Goal: Check status: Check status

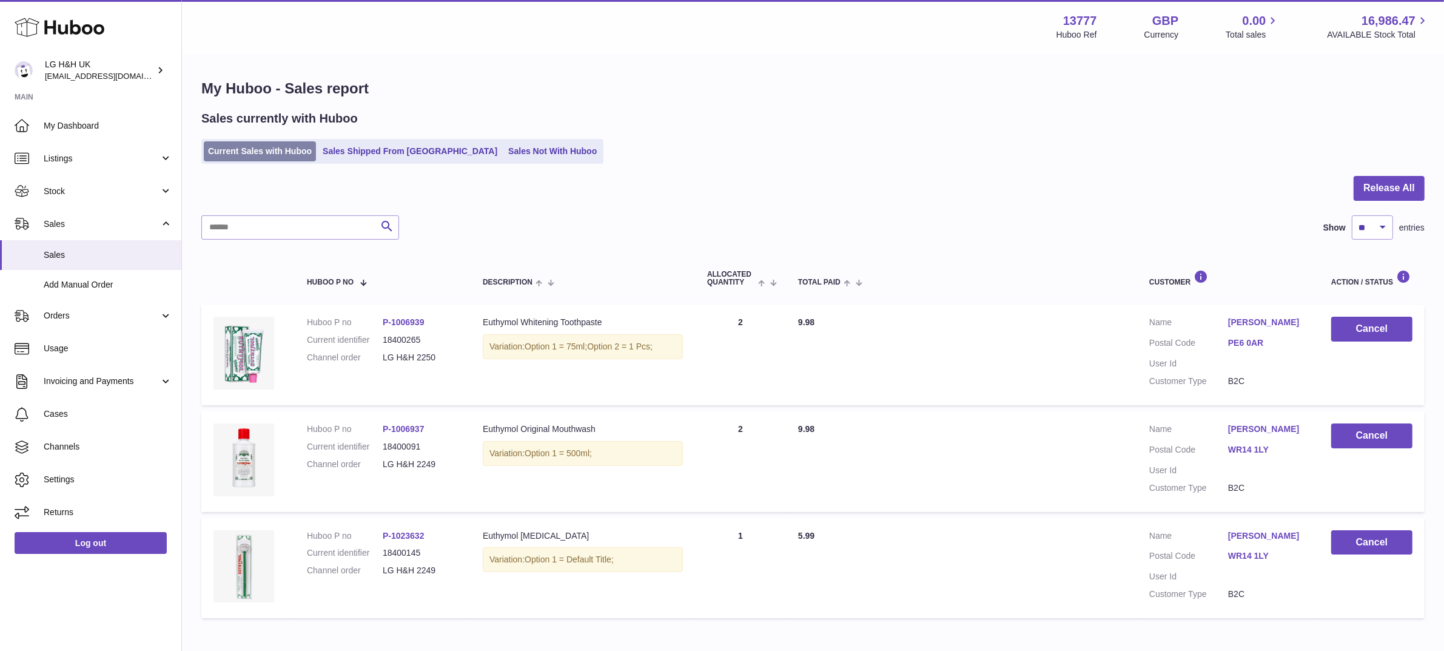
click at [247, 150] on link "Current Sales with Huboo" at bounding box center [260, 151] width 112 height 20
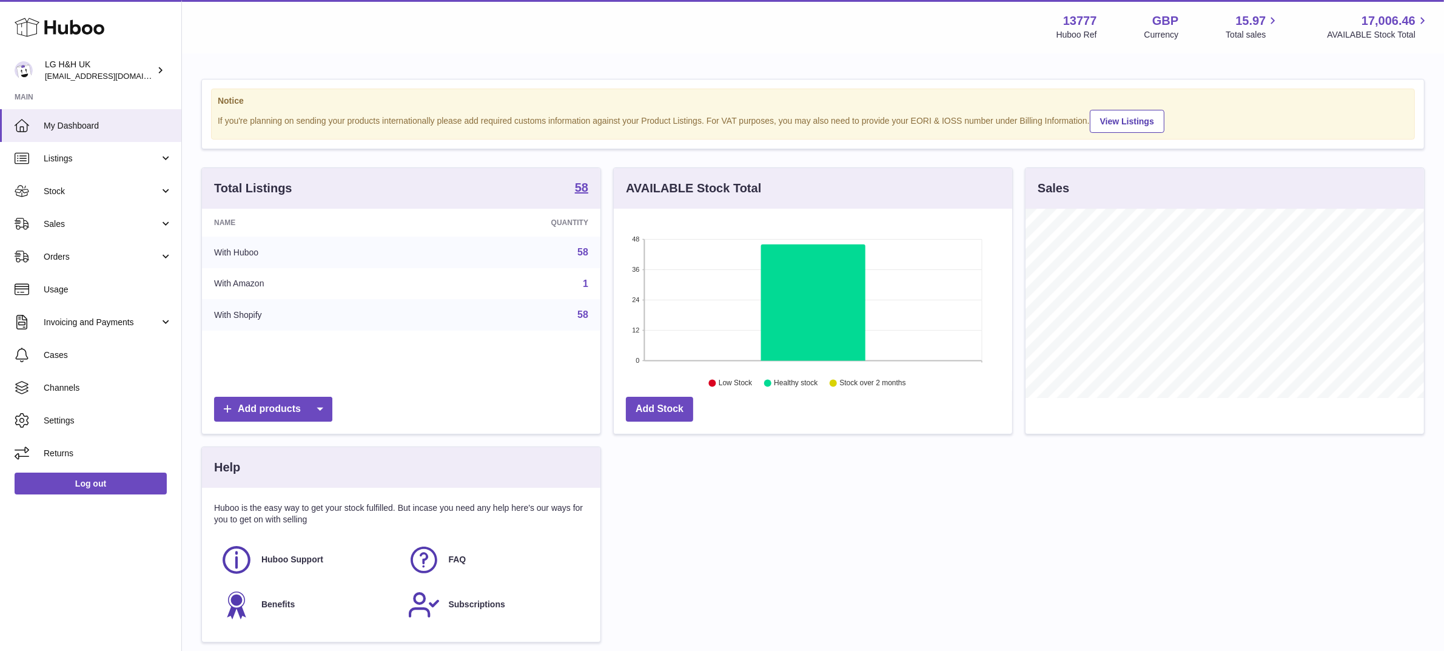
scroll to position [189, 398]
click at [87, 216] on link "Sales" at bounding box center [90, 223] width 181 height 33
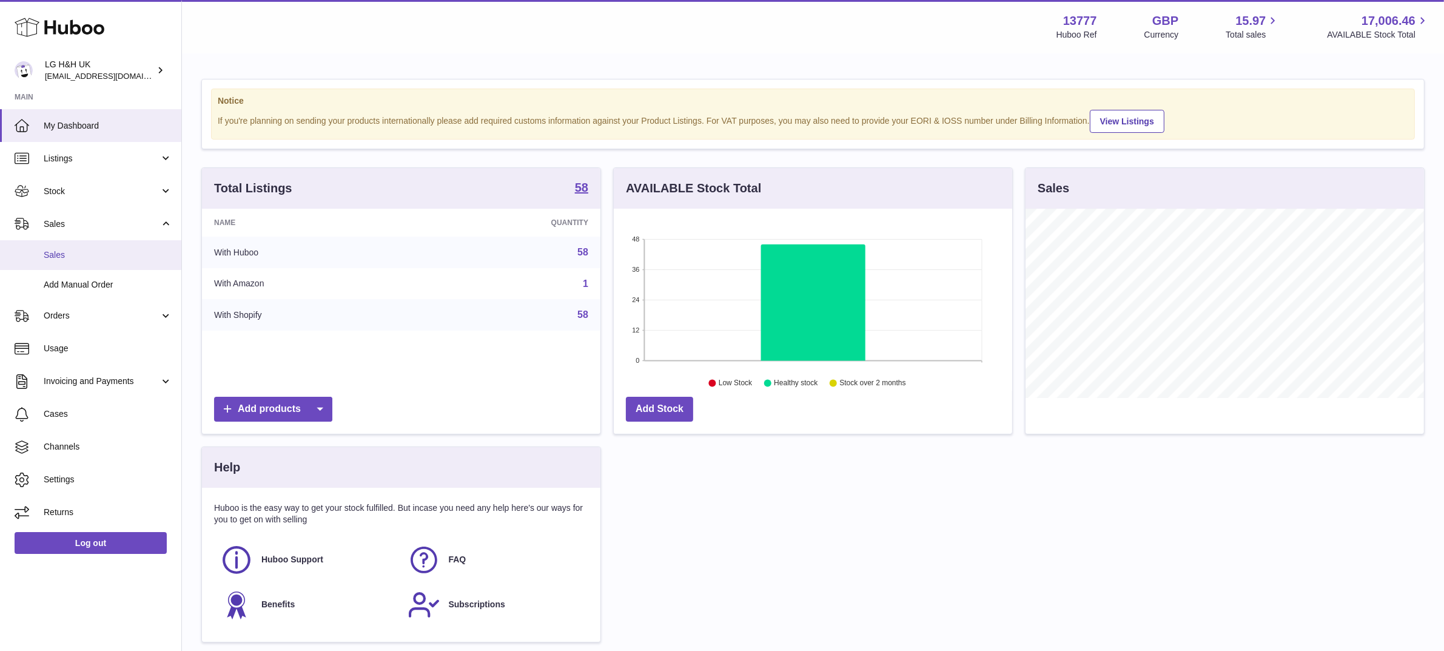
click at [72, 255] on span "Sales" at bounding box center [108, 255] width 129 height 12
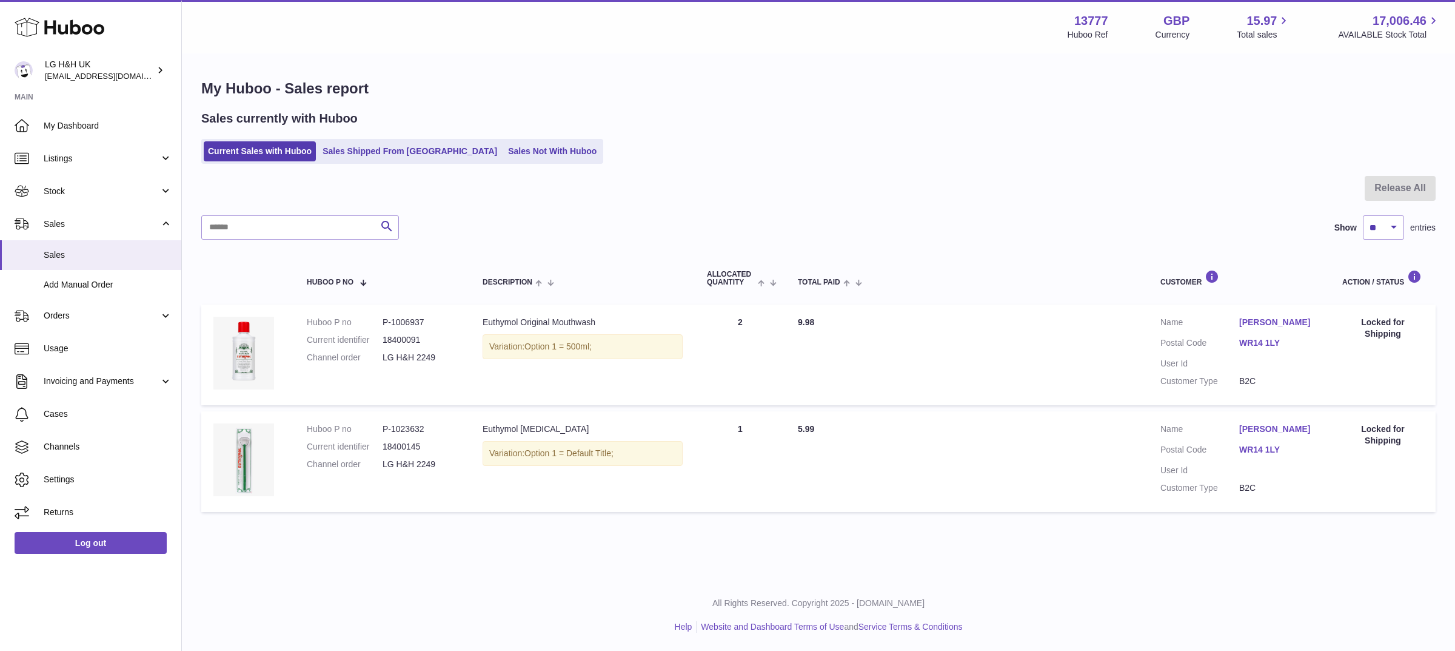
click at [1258, 119] on div "Sales currently with Huboo" at bounding box center [818, 118] width 1235 height 16
click at [1167, 171] on div "My Huboo - Sales report Sales currently with Huboo Current Sales with Huboo Sal…" at bounding box center [818, 299] width 1273 height 488
click at [1228, 115] on div "Sales currently with Huboo" at bounding box center [818, 118] width 1235 height 16
click at [1183, 140] on div "Current Sales with Huboo Sales Shipped From [GEOGRAPHIC_DATA] Sales Not With Hu…" at bounding box center [818, 151] width 1235 height 25
